Goal: Task Accomplishment & Management: Manage account settings

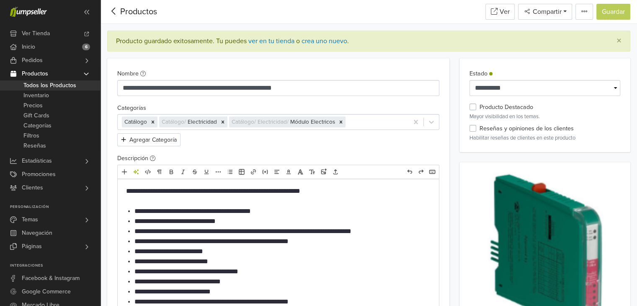
click at [113, 10] on icon at bounding box center [113, 11] width 4 height 7
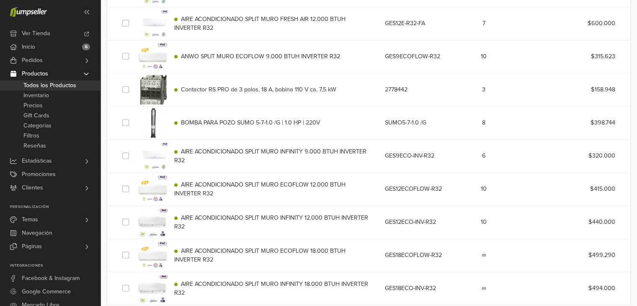
scroll to position [1360, 0]
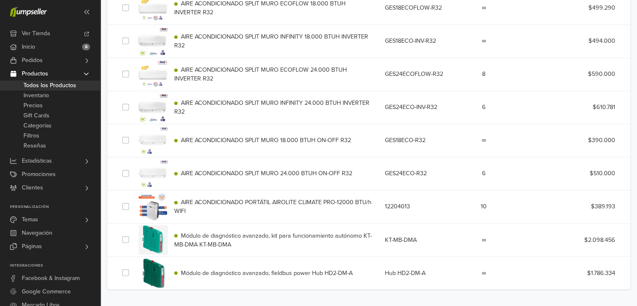
click at [271, 236] on span "Módulo de diagnóstico avanzado, kit para funcionamiento autónomo KT-MB-DMA KT-M…" at bounding box center [273, 240] width 198 height 16
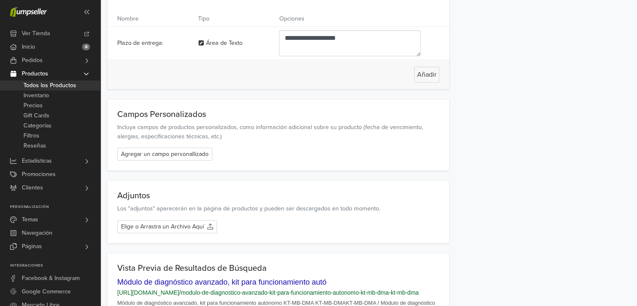
scroll to position [1009, 0]
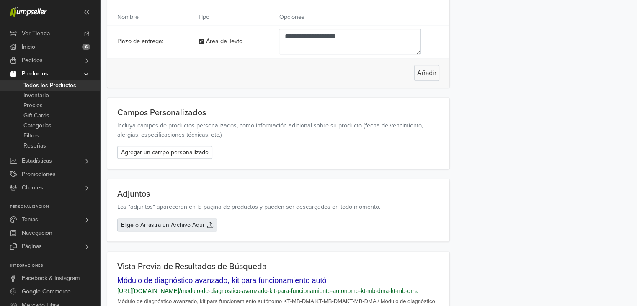
click at [158, 219] on div "Elige o Arrastra un Archivo Aquí" at bounding box center [167, 224] width 100 height 13
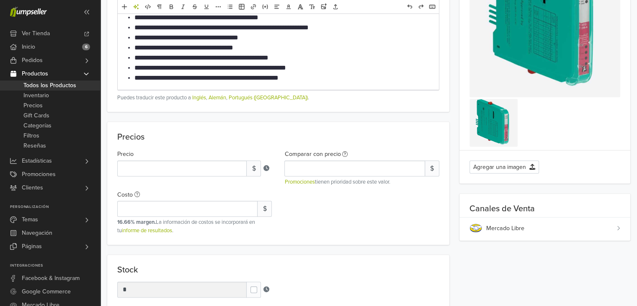
scroll to position [0, 0]
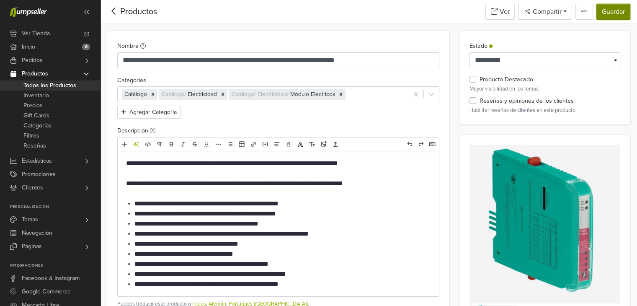
click at [613, 13] on button "Guardar" at bounding box center [614, 12] width 34 height 16
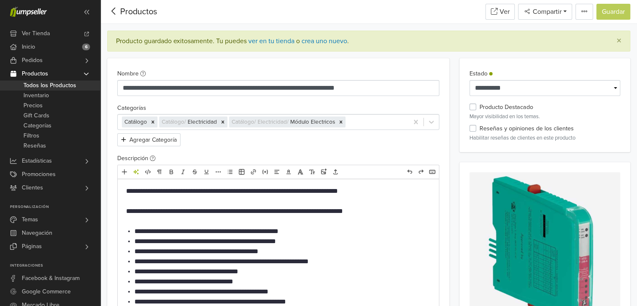
click at [116, 10] on icon at bounding box center [113, 11] width 13 height 10
